Goal: Information Seeking & Learning: Learn about a topic

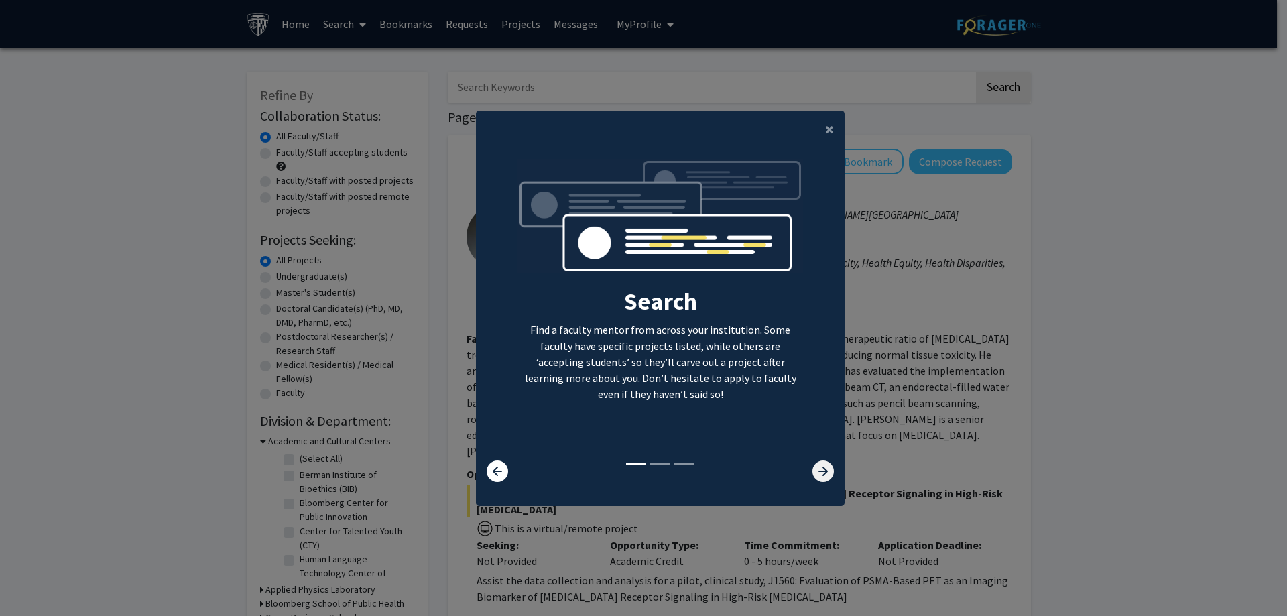
click at [823, 469] on icon at bounding box center [823, 471] width 21 height 21
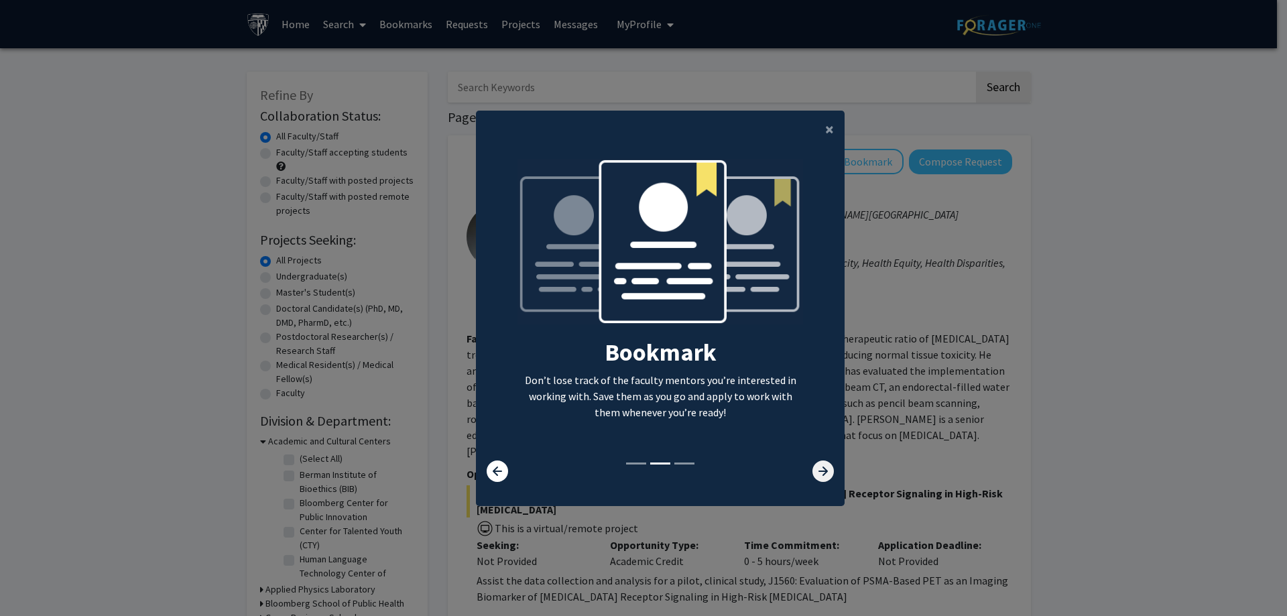
click at [823, 468] on icon at bounding box center [823, 471] width 21 height 21
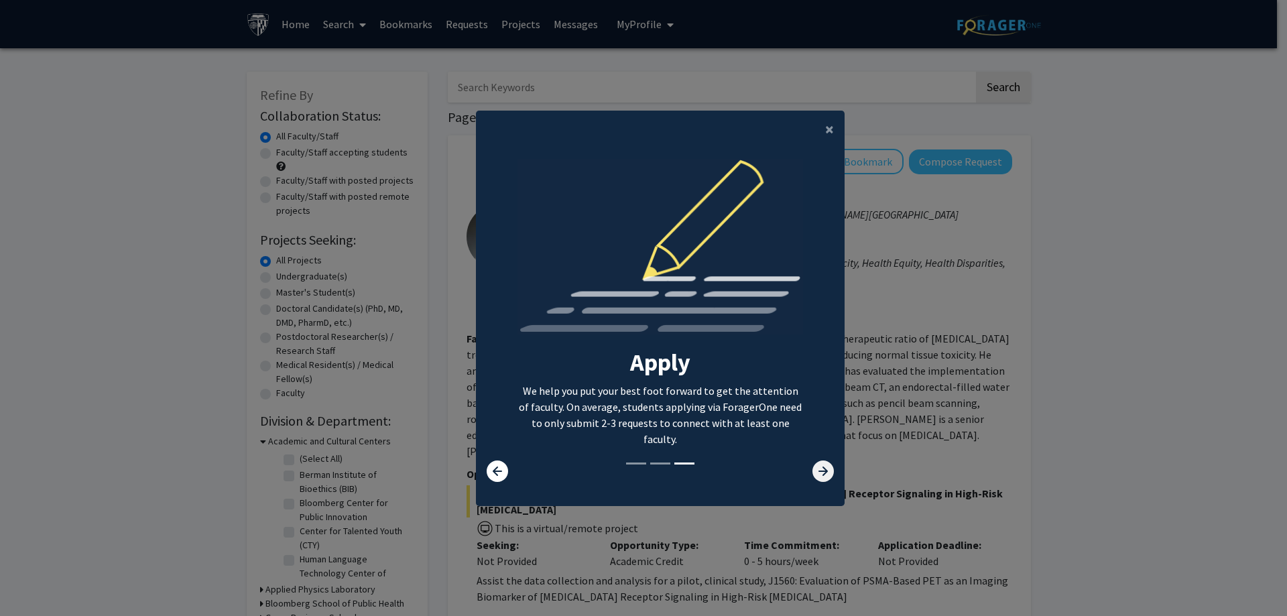
click at [819, 477] on icon at bounding box center [823, 471] width 21 height 21
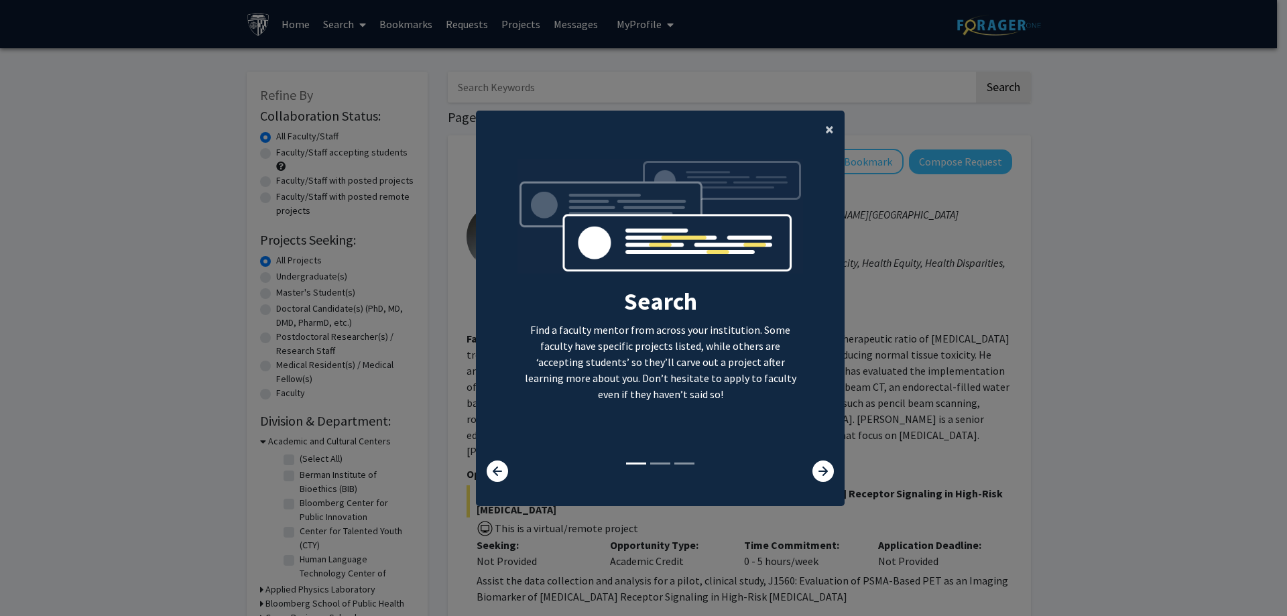
click at [829, 129] on button "×" at bounding box center [830, 130] width 30 height 38
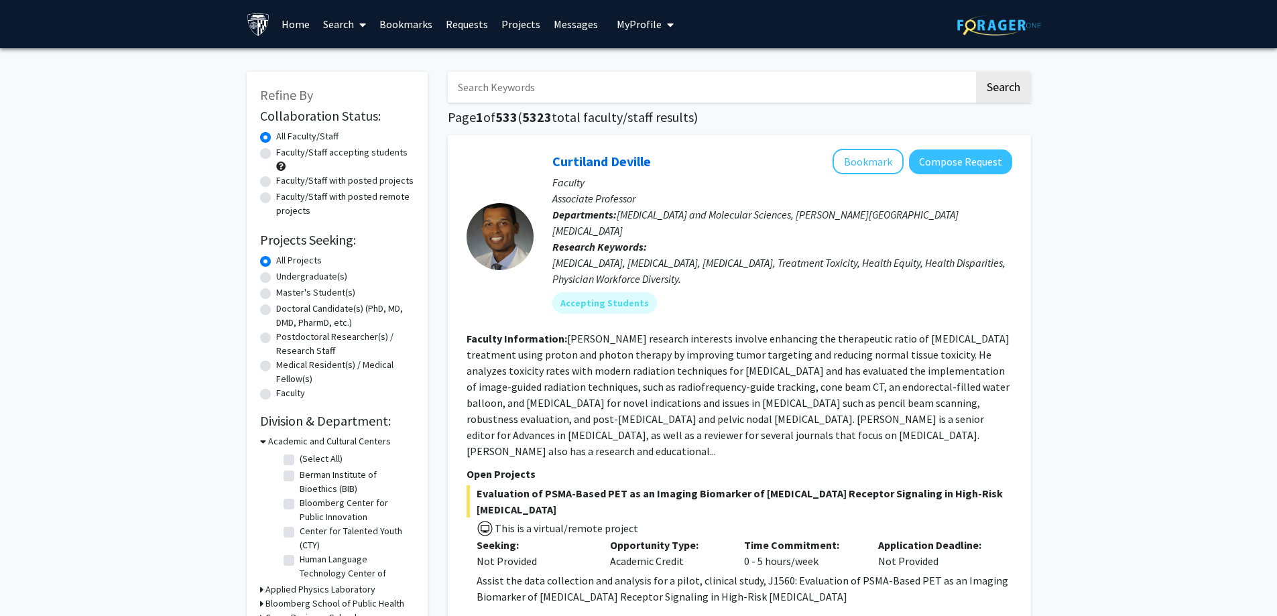
click at [276, 292] on label "Master's Student(s)" at bounding box center [315, 293] width 79 height 14
click at [276, 292] on input "Master's Student(s)" at bounding box center [280, 290] width 9 height 9
radio input "true"
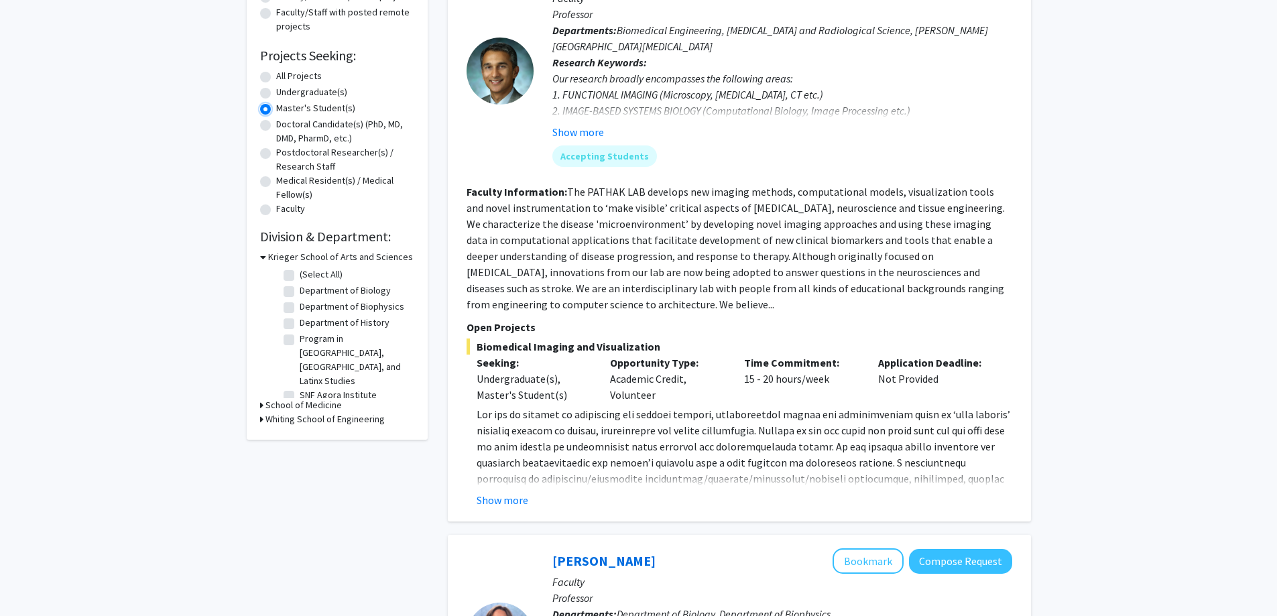
scroll to position [201, 0]
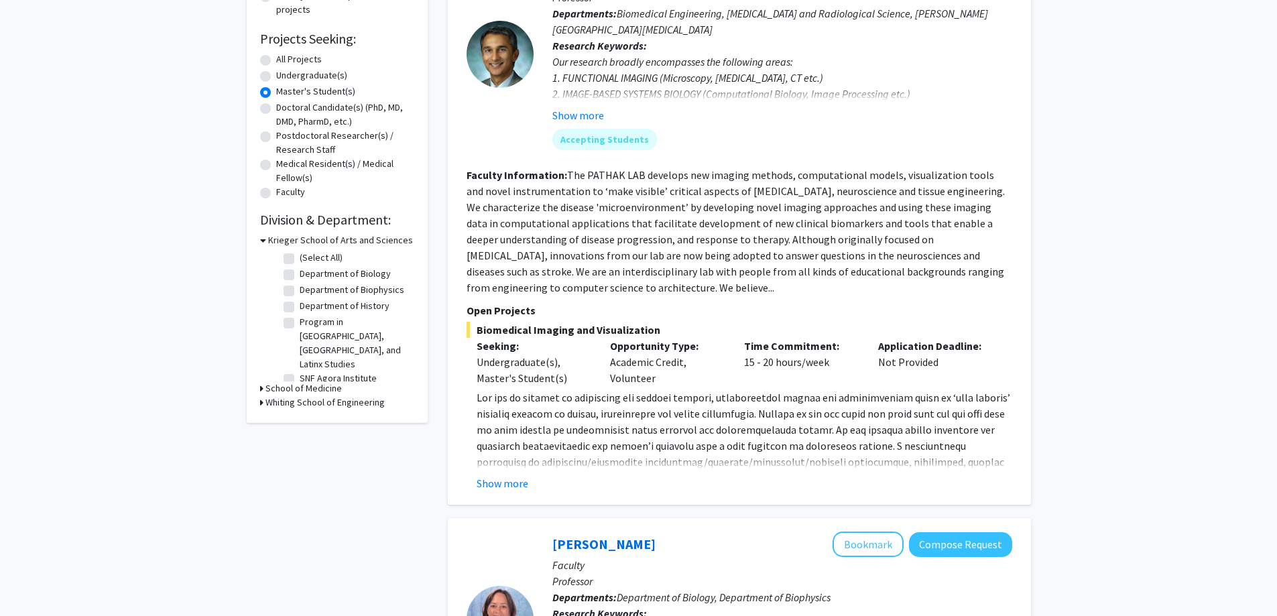
click at [260, 382] on icon at bounding box center [261, 388] width 3 height 14
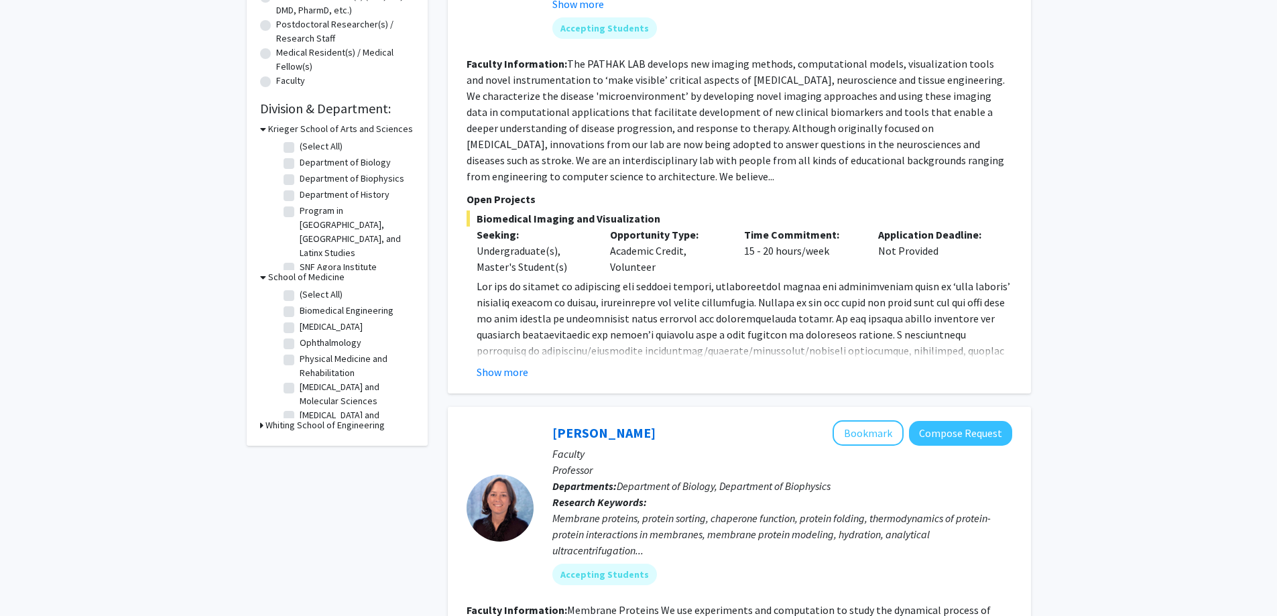
scroll to position [402, 0]
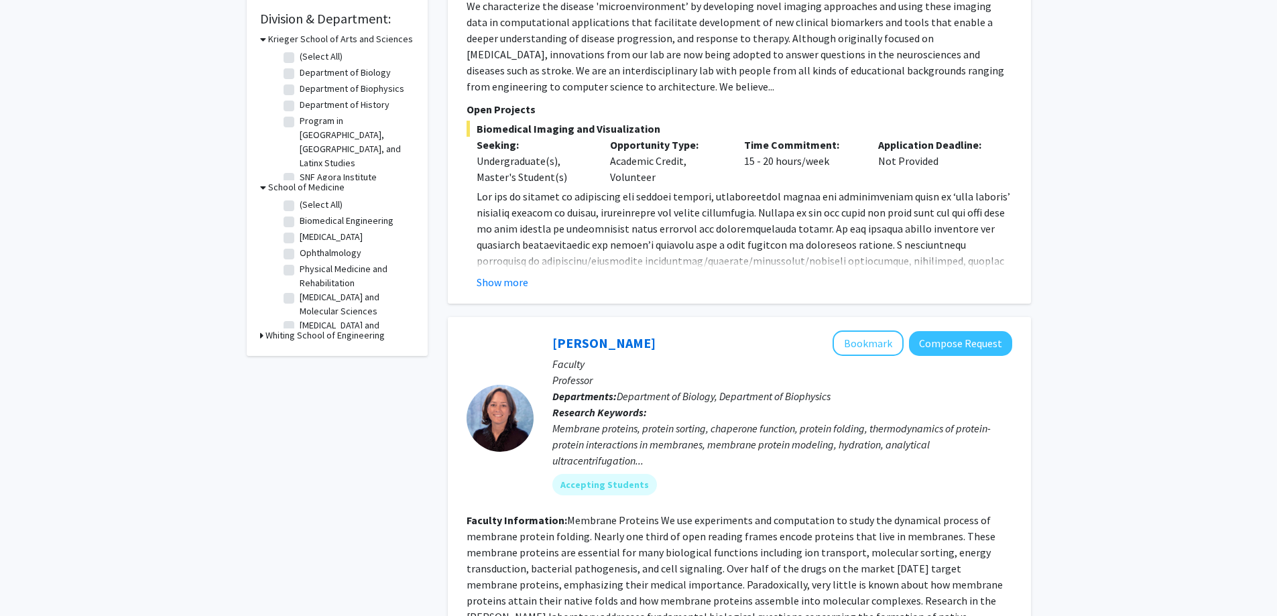
click at [263, 333] on div "Whiting School of Engineering" at bounding box center [337, 335] width 154 height 14
click at [260, 333] on icon at bounding box center [261, 335] width 3 height 14
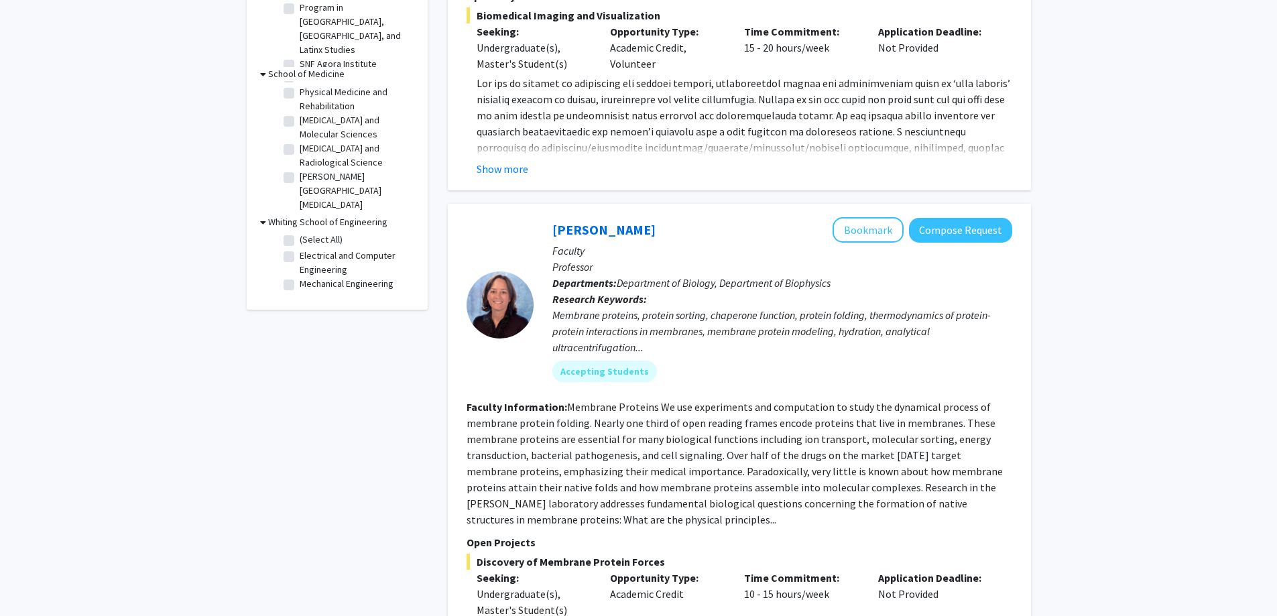
scroll to position [536, 0]
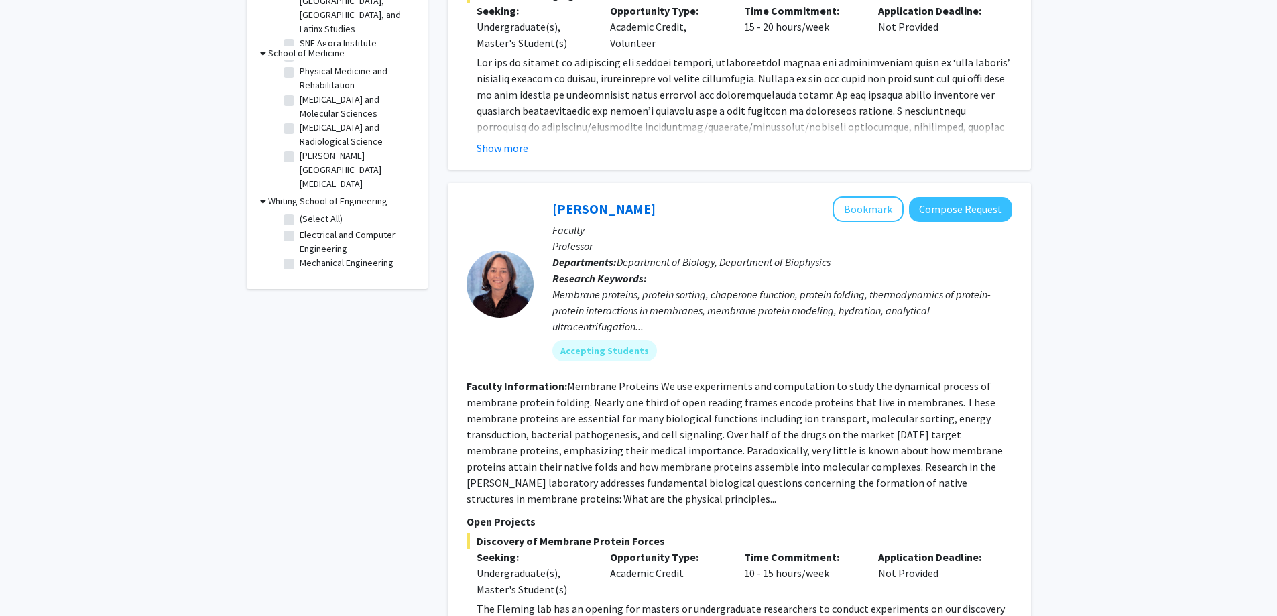
drag, startPoint x: 1095, startPoint y: 357, endPoint x: 1194, endPoint y: 410, distance: 111.6
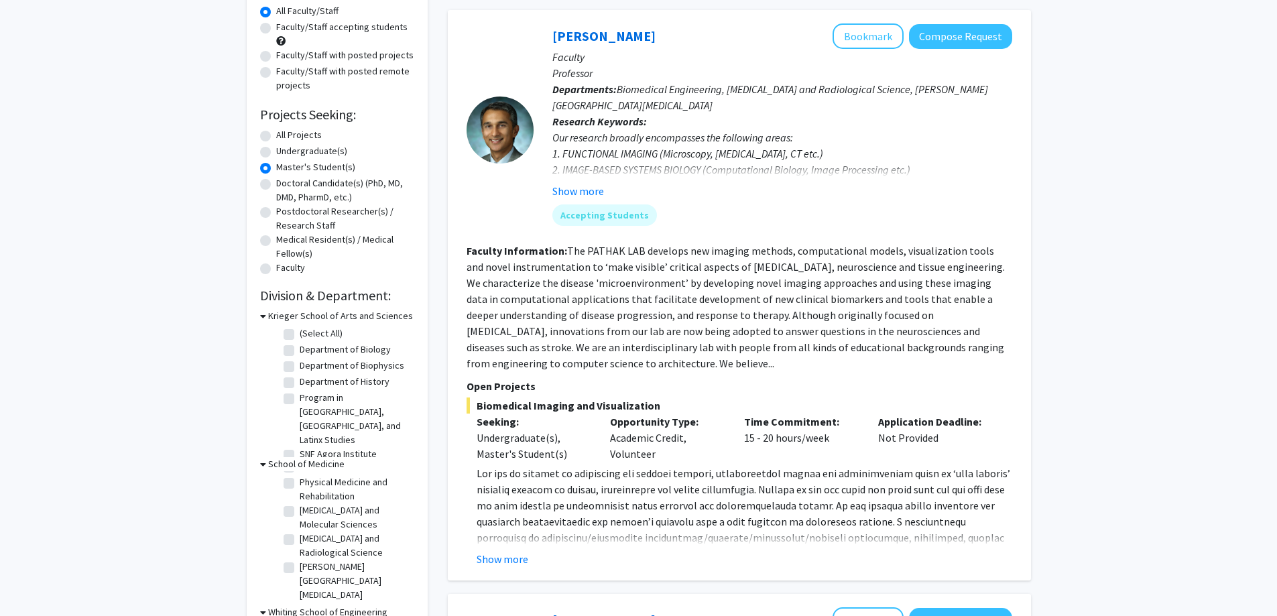
scroll to position [0, 0]
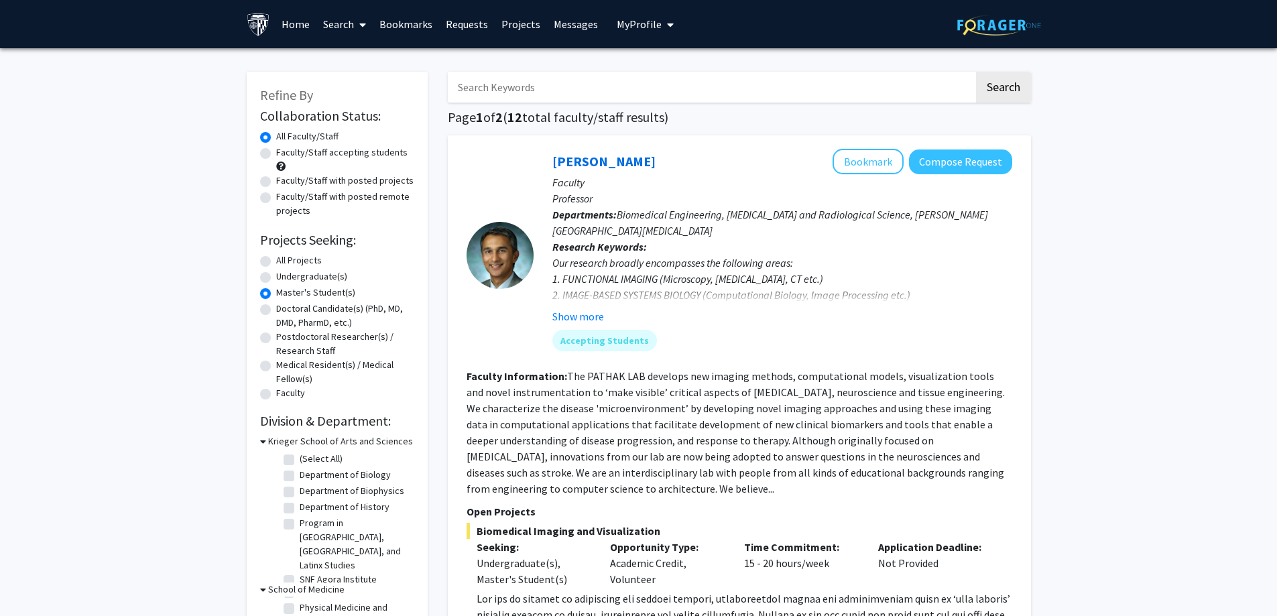
click at [276, 198] on label "Faculty/Staff with posted remote projects" at bounding box center [345, 204] width 138 height 28
click at [276, 198] on input "Faculty/Staff with posted remote projects" at bounding box center [280, 194] width 9 height 9
radio input "true"
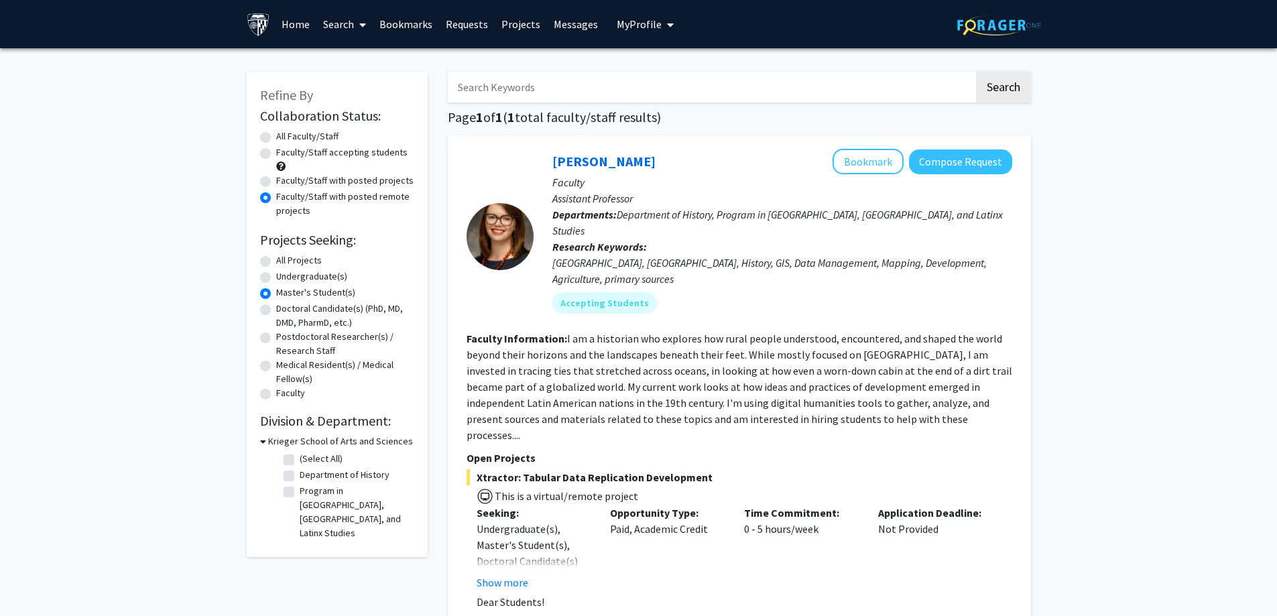
click at [289, 23] on link "Home" at bounding box center [296, 24] width 42 height 47
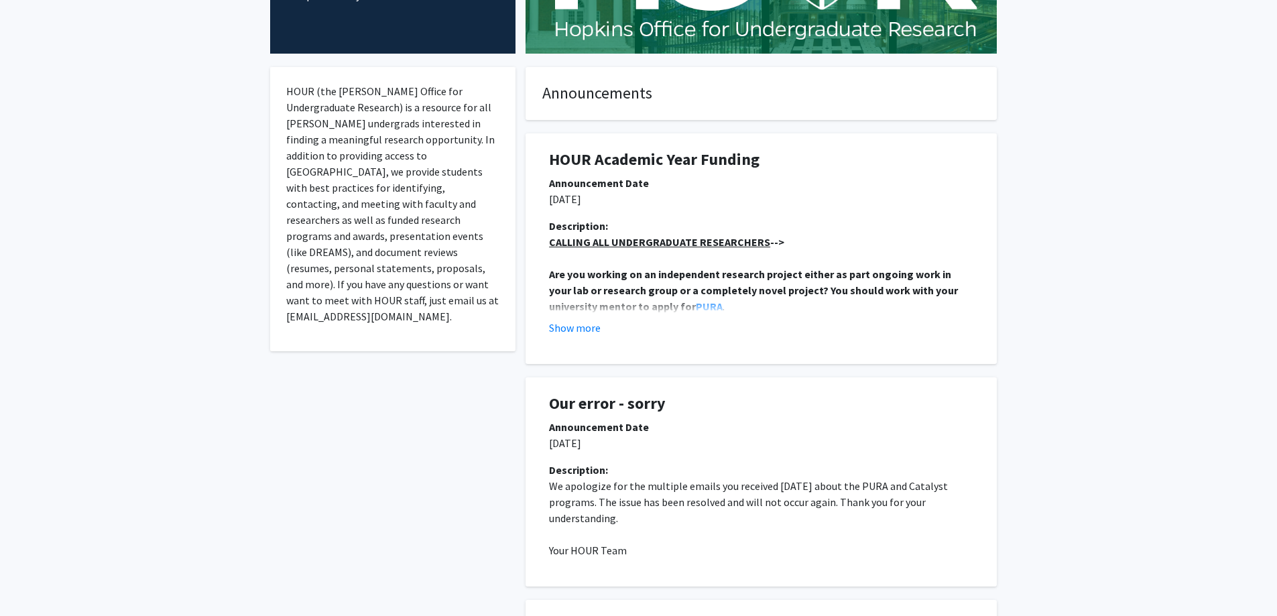
scroll to position [201, 0]
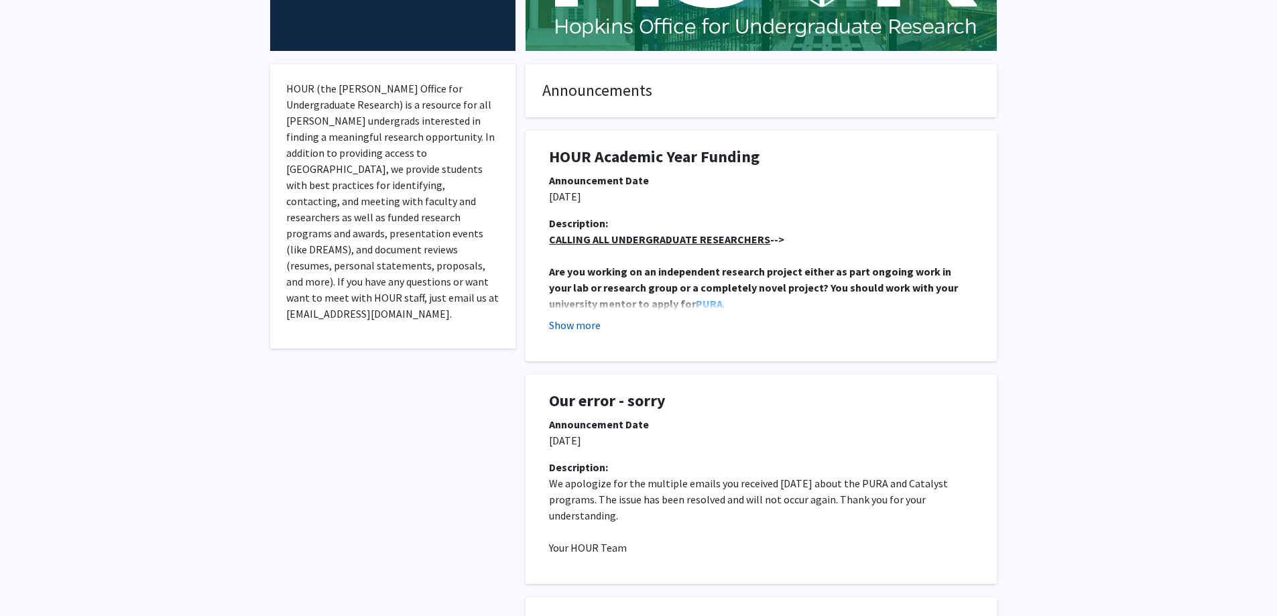
click at [569, 328] on button "Show more" at bounding box center [575, 325] width 52 height 16
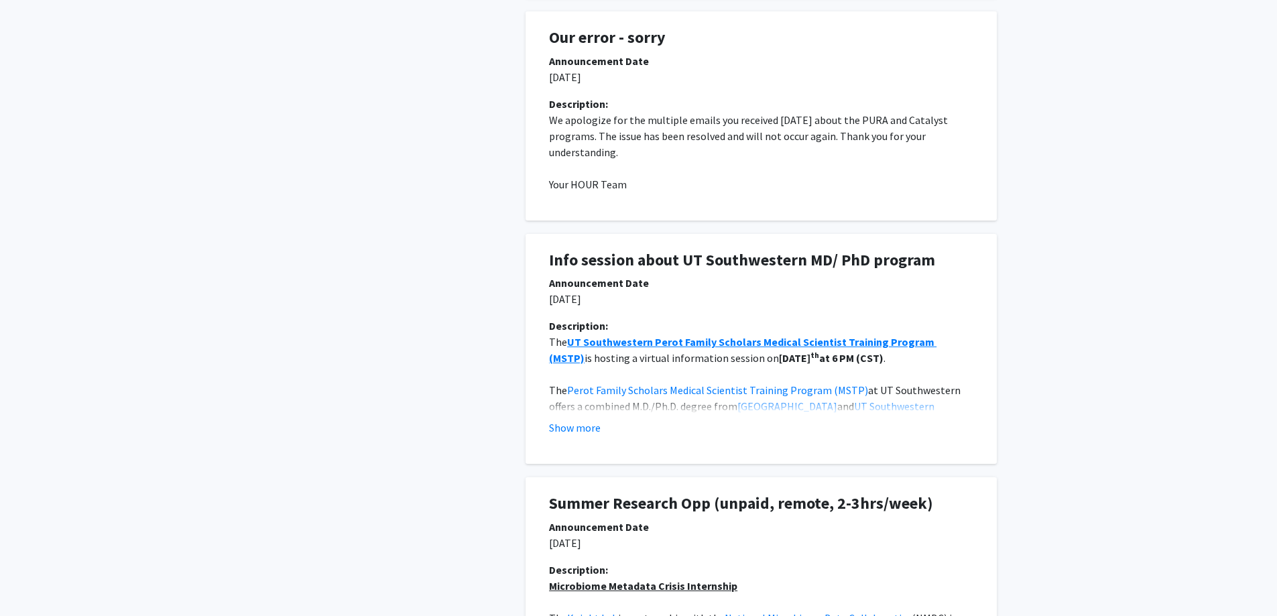
scroll to position [1073, 0]
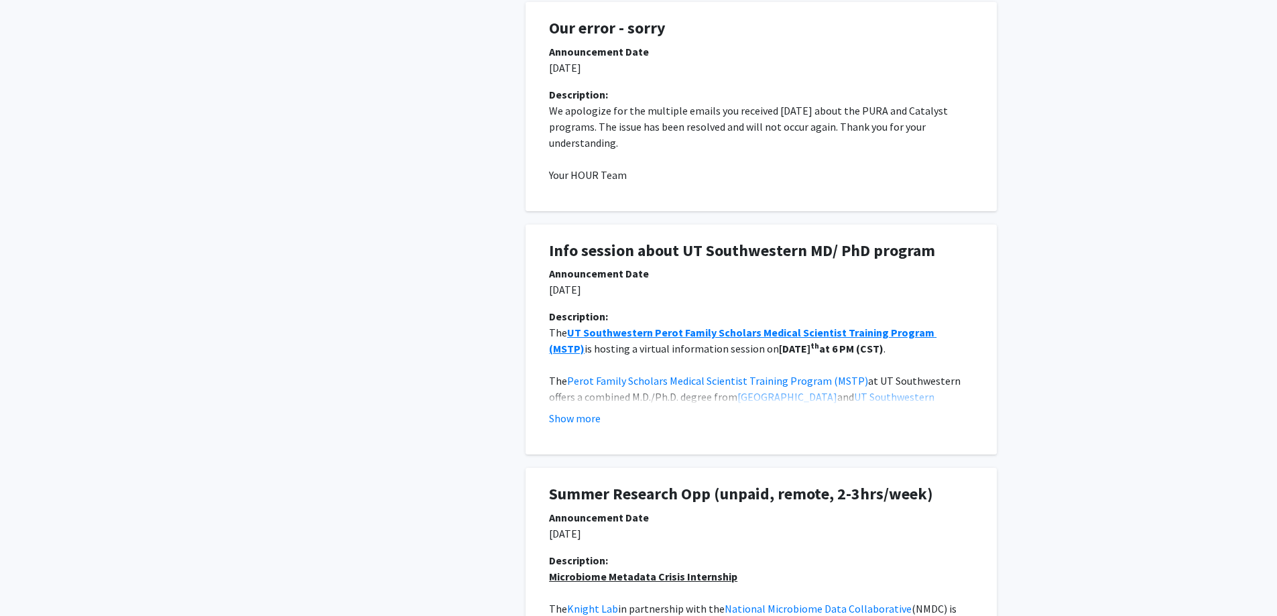
drag, startPoint x: 783, startPoint y: 449, endPoint x: 476, endPoint y: 414, distance: 308.9
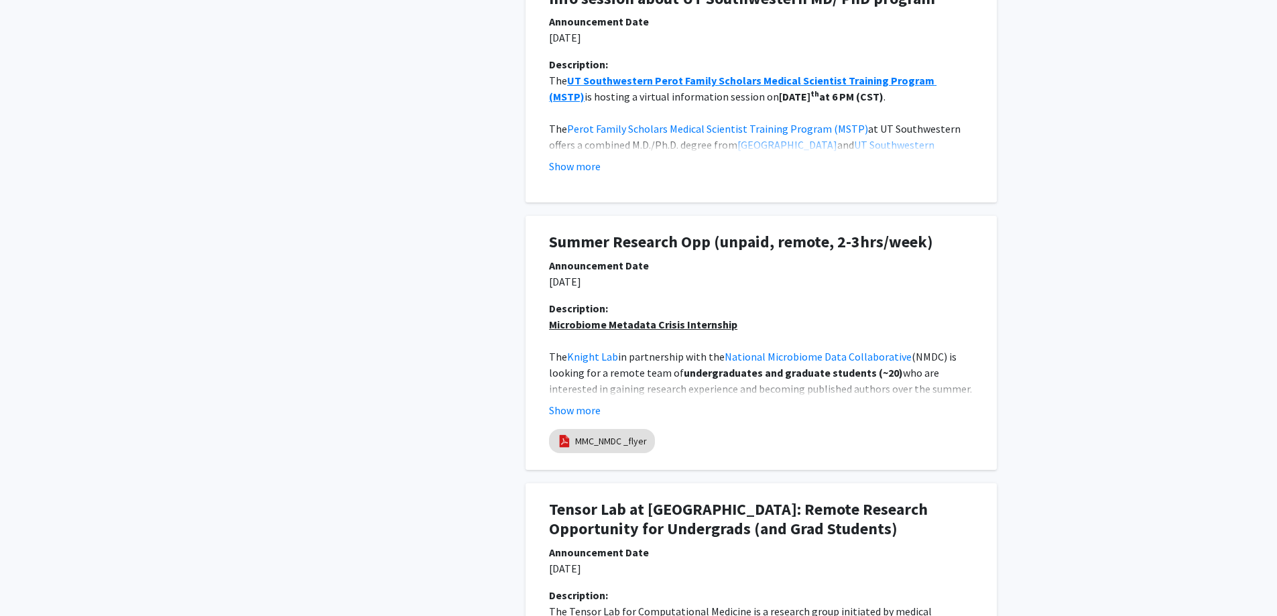
scroll to position [1475, 0]
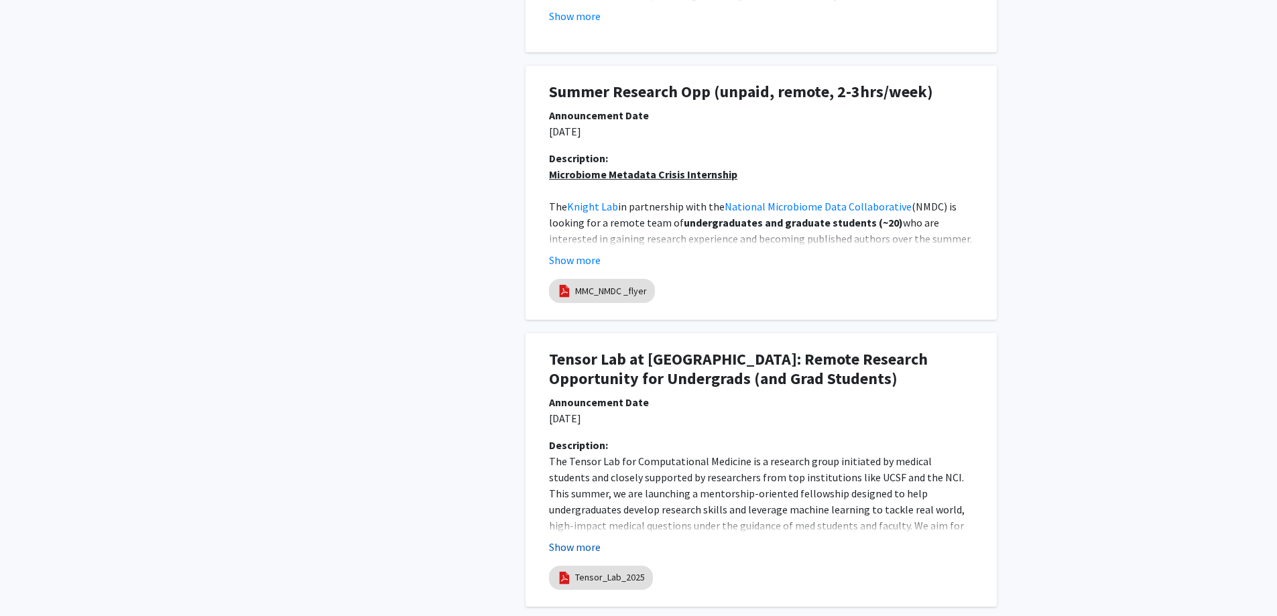
click at [575, 547] on button "Show more" at bounding box center [575, 547] width 52 height 16
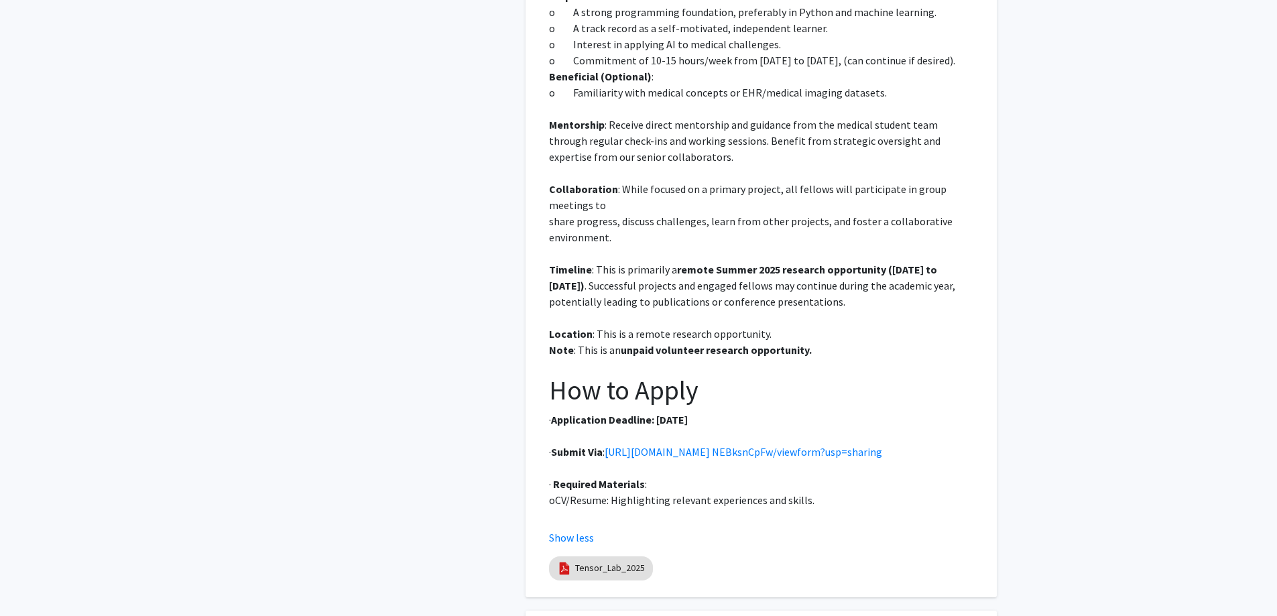
scroll to position [2212, 0]
